Goal: Find specific page/section: Find specific page/section

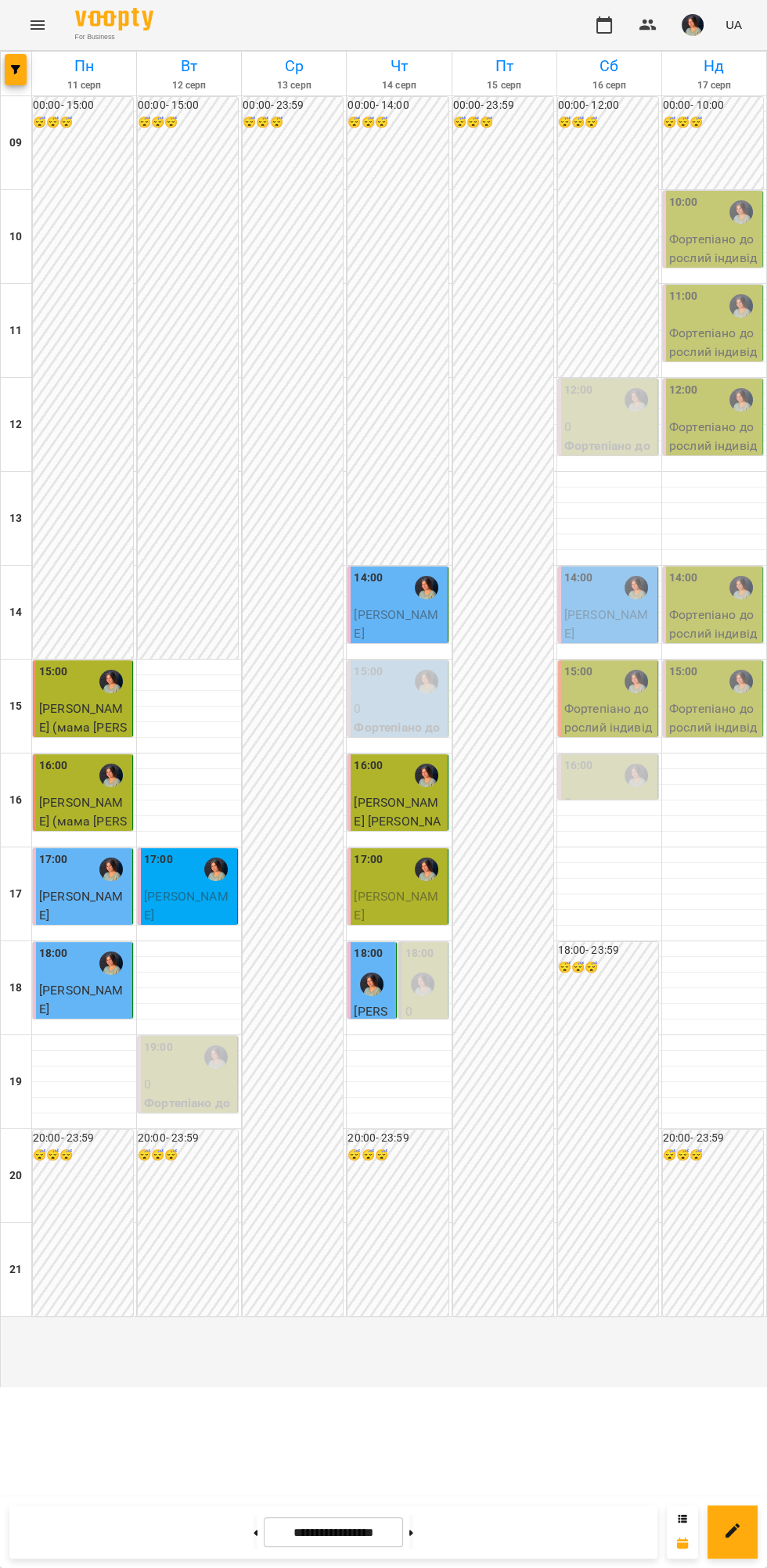
click at [738, 324] on div at bounding box center [741, 305] width 36 height 36
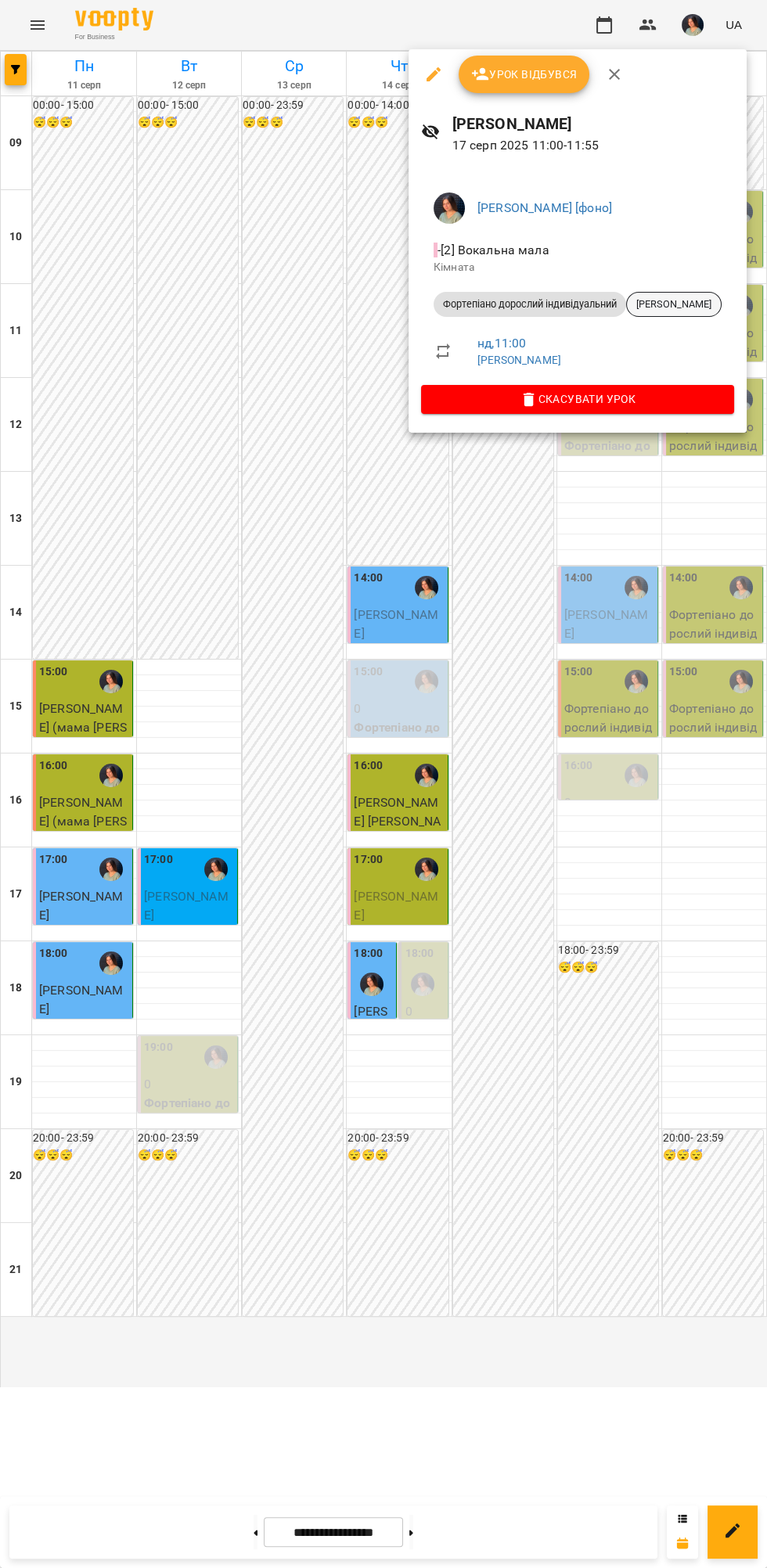
click at [690, 308] on span "Кандалов Андрій" at bounding box center [674, 304] width 94 height 14
